Goal: Task Accomplishment & Management: Use online tool/utility

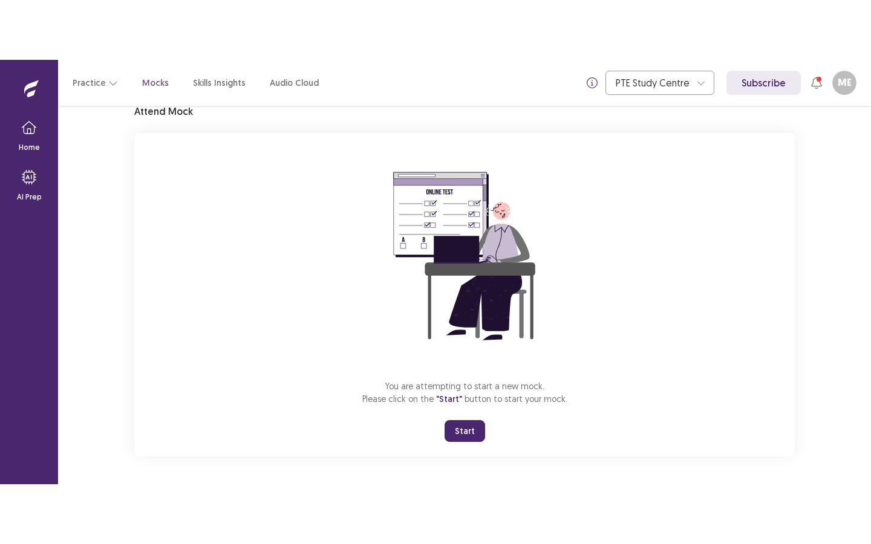
scroll to position [53, 0]
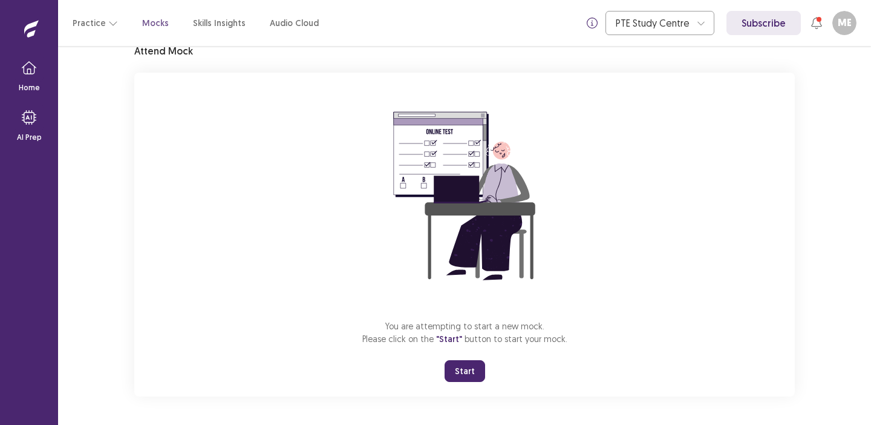
click at [464, 366] on button "Start" at bounding box center [465, 371] width 41 height 22
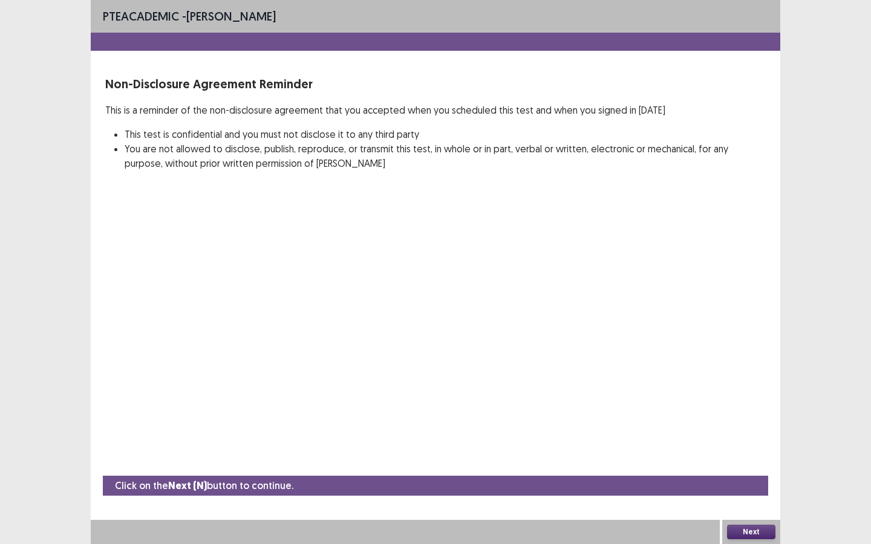
click at [752, 424] on button "Next" at bounding box center [751, 532] width 48 height 15
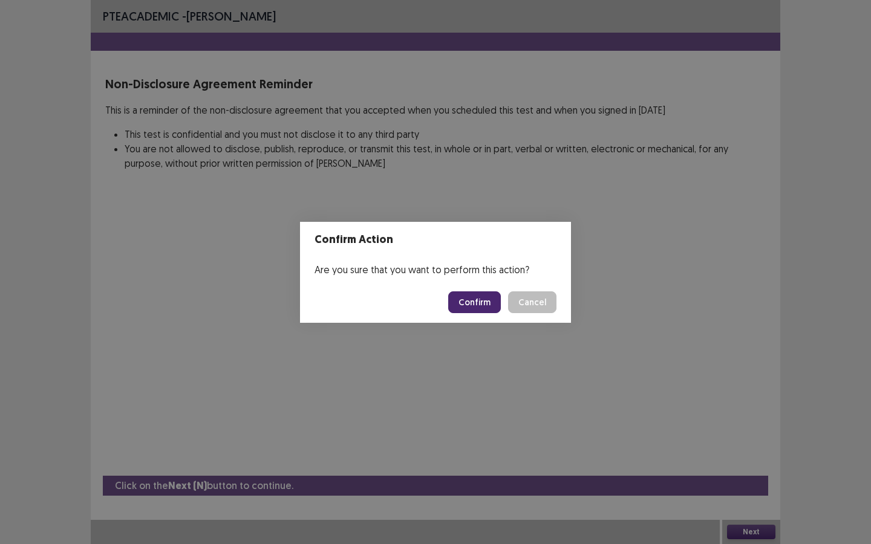
click at [487, 298] on button "Confirm" at bounding box center [474, 302] width 53 height 22
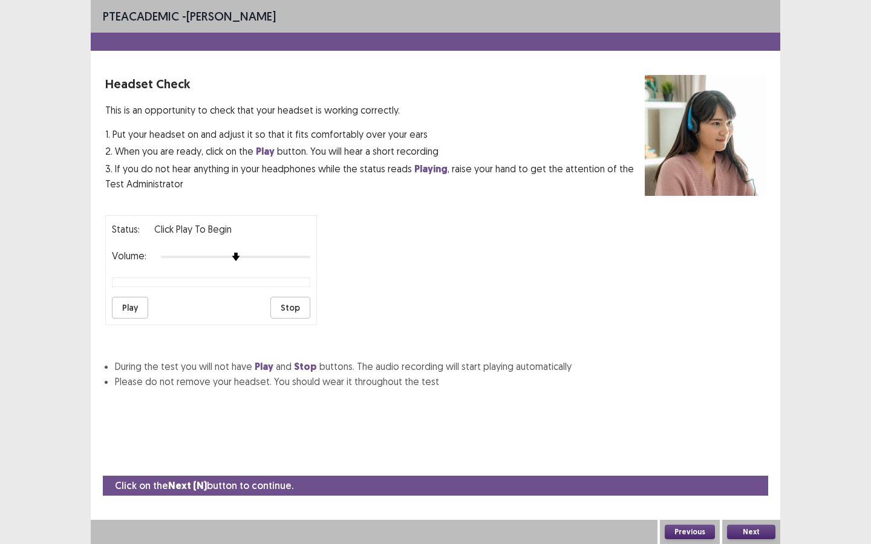
click at [754, 424] on button "Next" at bounding box center [751, 532] width 48 height 15
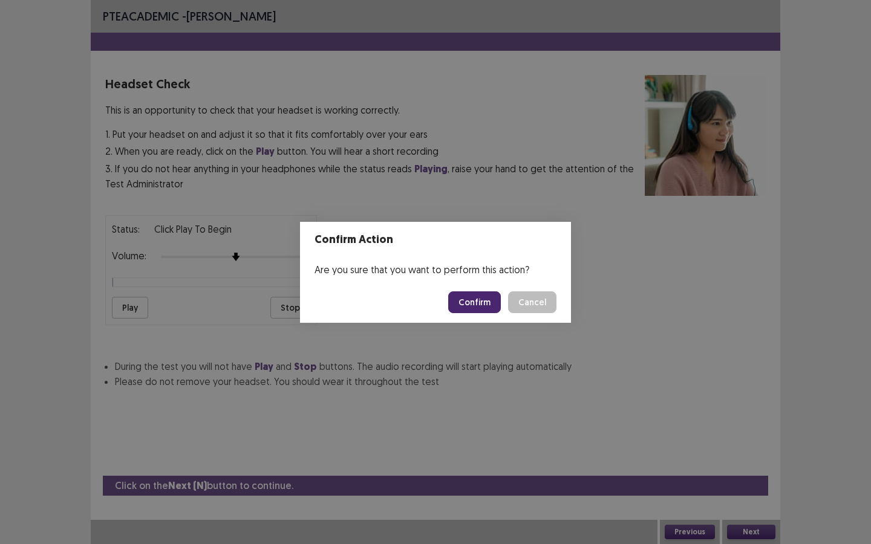
click at [477, 299] on button "Confirm" at bounding box center [474, 302] width 53 height 22
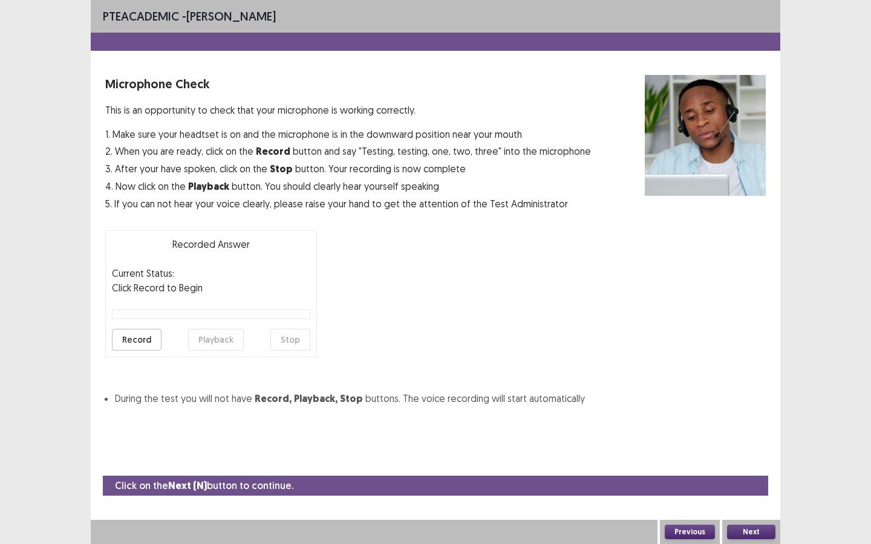
click at [741, 424] on button "Next" at bounding box center [751, 532] width 48 height 15
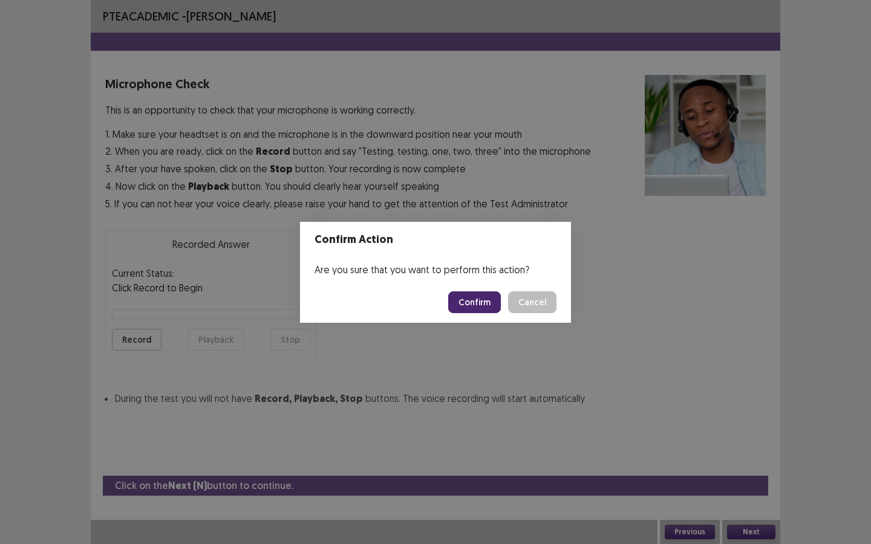
click at [527, 303] on button "Cancel" at bounding box center [532, 302] width 48 height 22
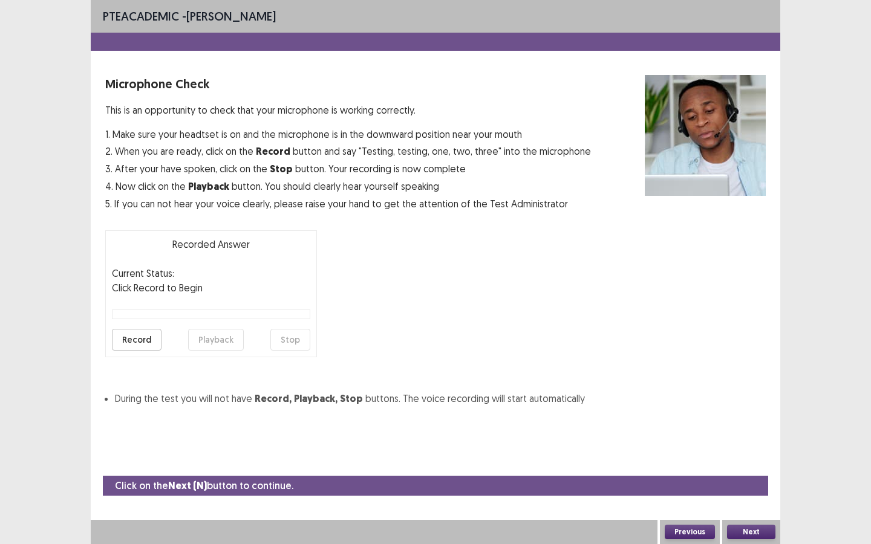
click at [146, 346] on button "Record" at bounding box center [137, 340] width 50 height 22
click at [292, 342] on button "Stop" at bounding box center [290, 340] width 40 height 22
click at [217, 338] on button "Playback" at bounding box center [216, 340] width 56 height 22
click at [754, 424] on button "Next" at bounding box center [751, 532] width 48 height 15
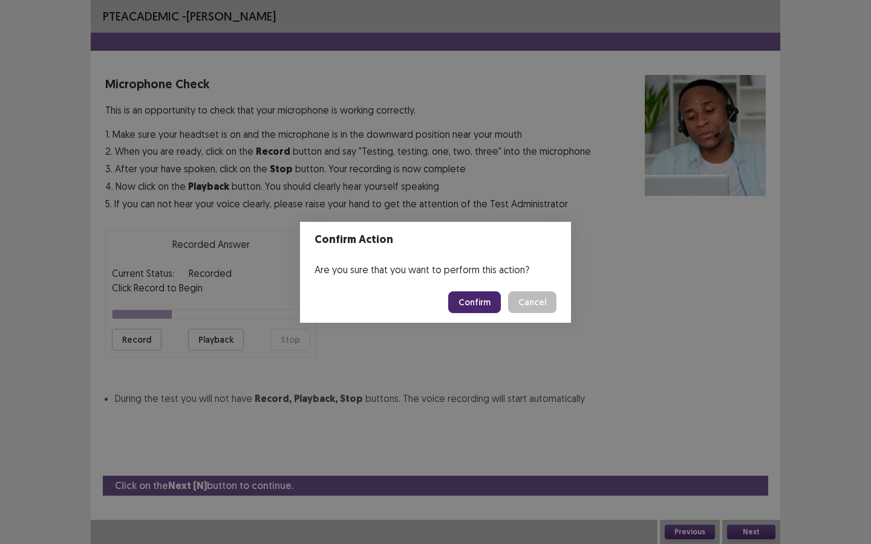
click at [477, 304] on button "Confirm" at bounding box center [474, 302] width 53 height 22
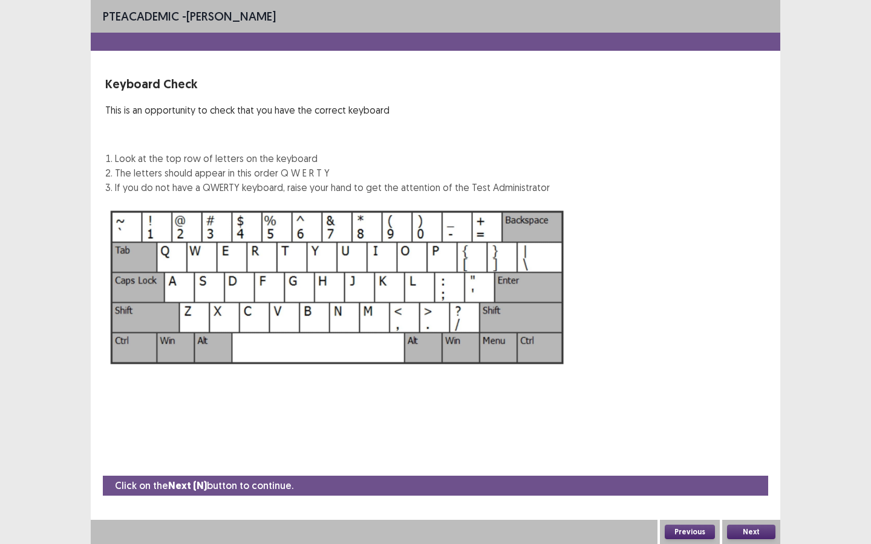
click at [747, 424] on button "Next" at bounding box center [751, 532] width 48 height 15
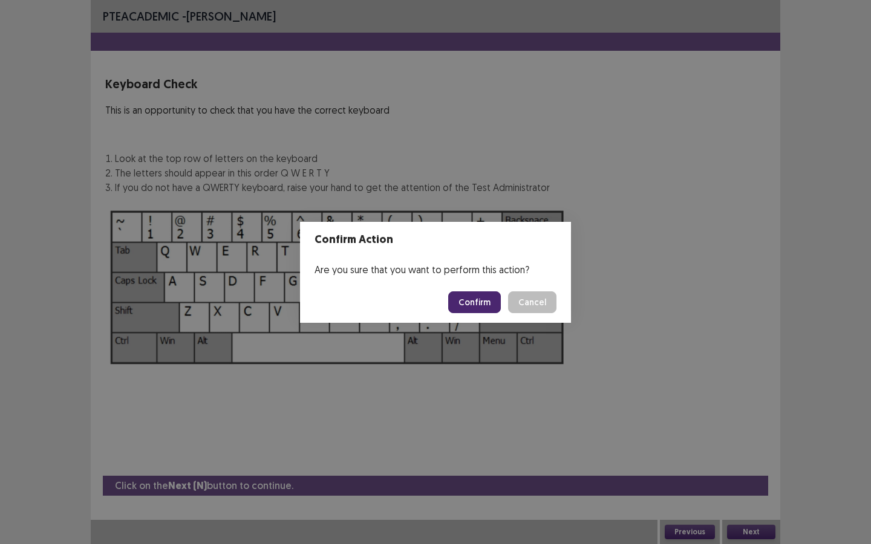
click at [480, 303] on button "Confirm" at bounding box center [474, 302] width 53 height 22
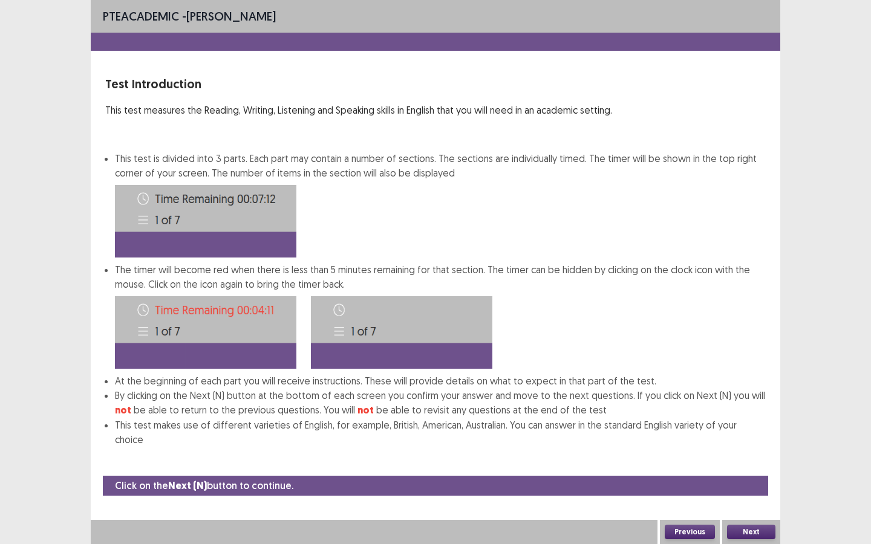
click at [750, 424] on button "Next" at bounding box center [751, 532] width 48 height 15
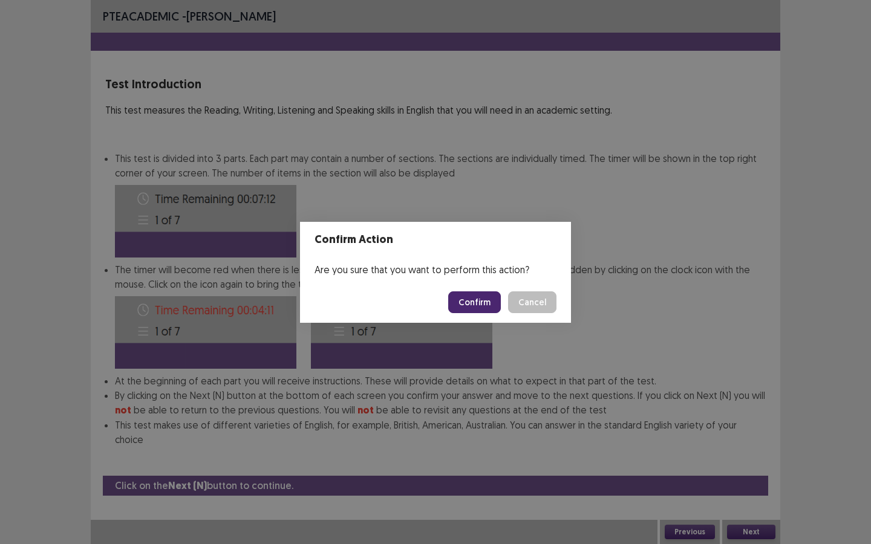
click at [480, 301] on button "Confirm" at bounding box center [474, 302] width 53 height 22
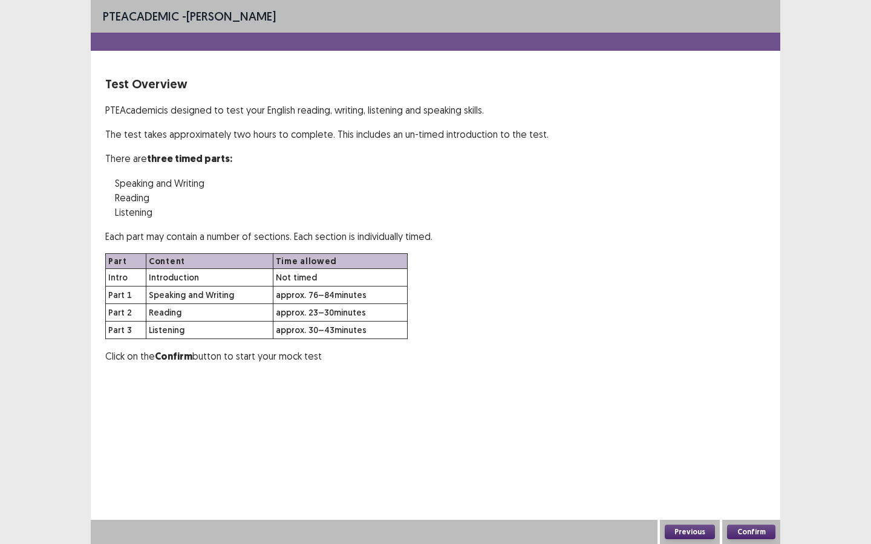
click at [751, 424] on button "Confirm" at bounding box center [751, 532] width 48 height 15
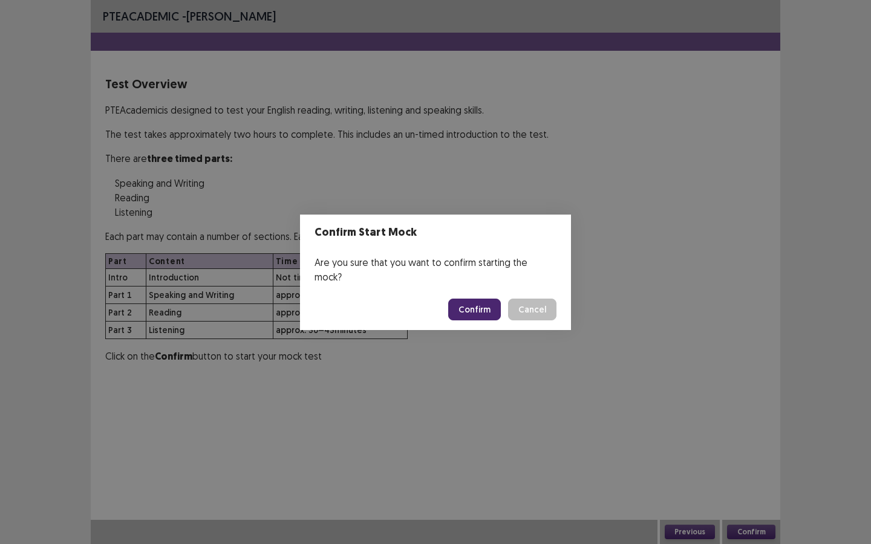
click at [472, 299] on button "Confirm" at bounding box center [474, 310] width 53 height 22
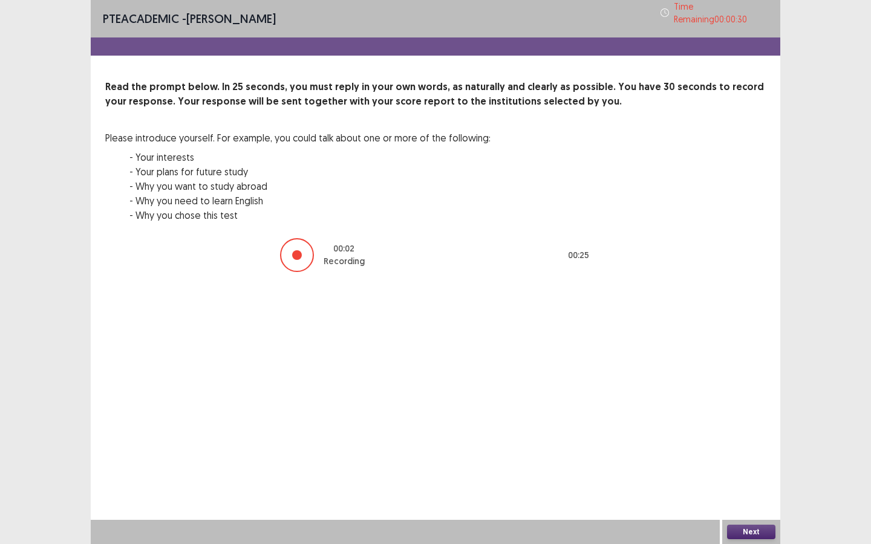
click at [755, 424] on button "Next" at bounding box center [751, 532] width 48 height 15
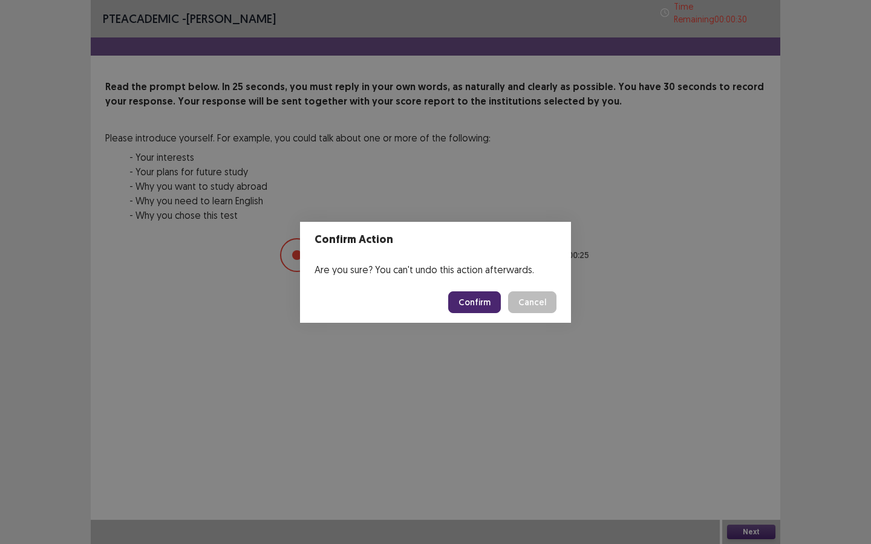
click at [478, 300] on button "Confirm" at bounding box center [474, 302] width 53 height 22
